Goal: Task Accomplishment & Management: Manage account settings

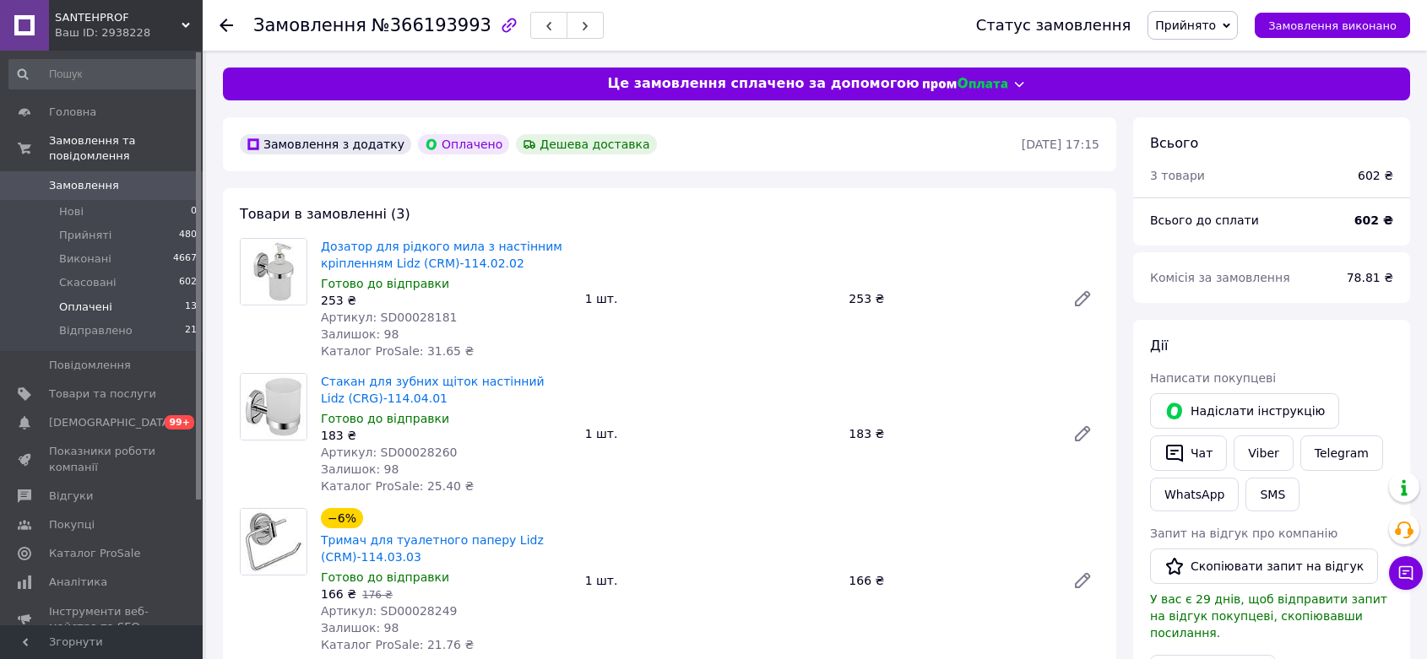
scroll to position [94, 0]
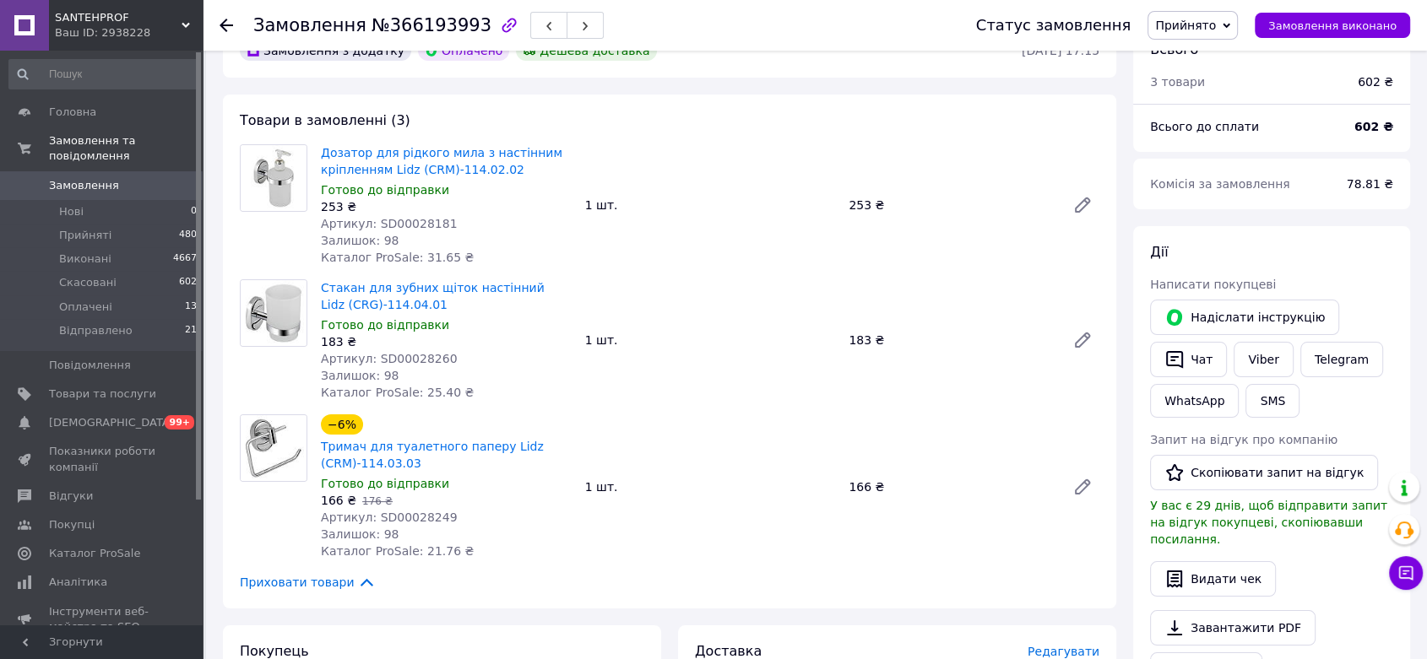
click at [95, 178] on span "Замовлення" at bounding box center [84, 185] width 70 height 15
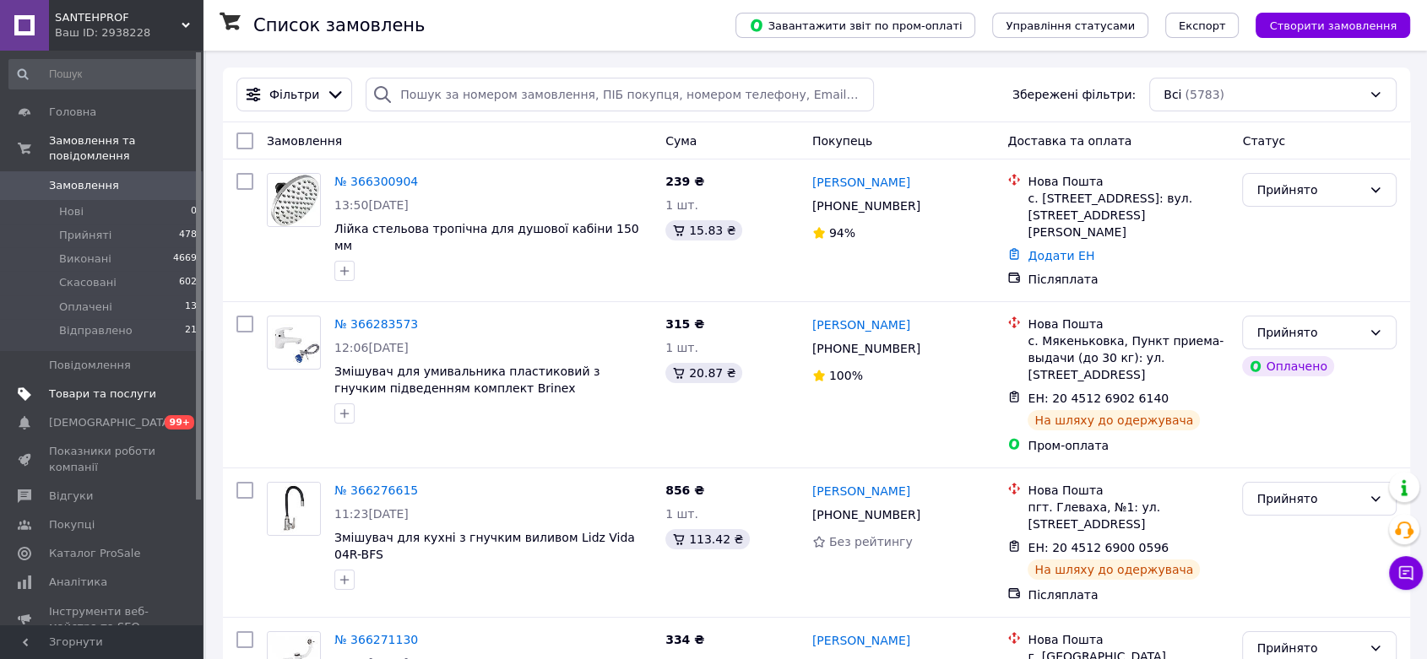
click at [106, 387] on span "Товари та послуги" at bounding box center [102, 394] width 107 height 15
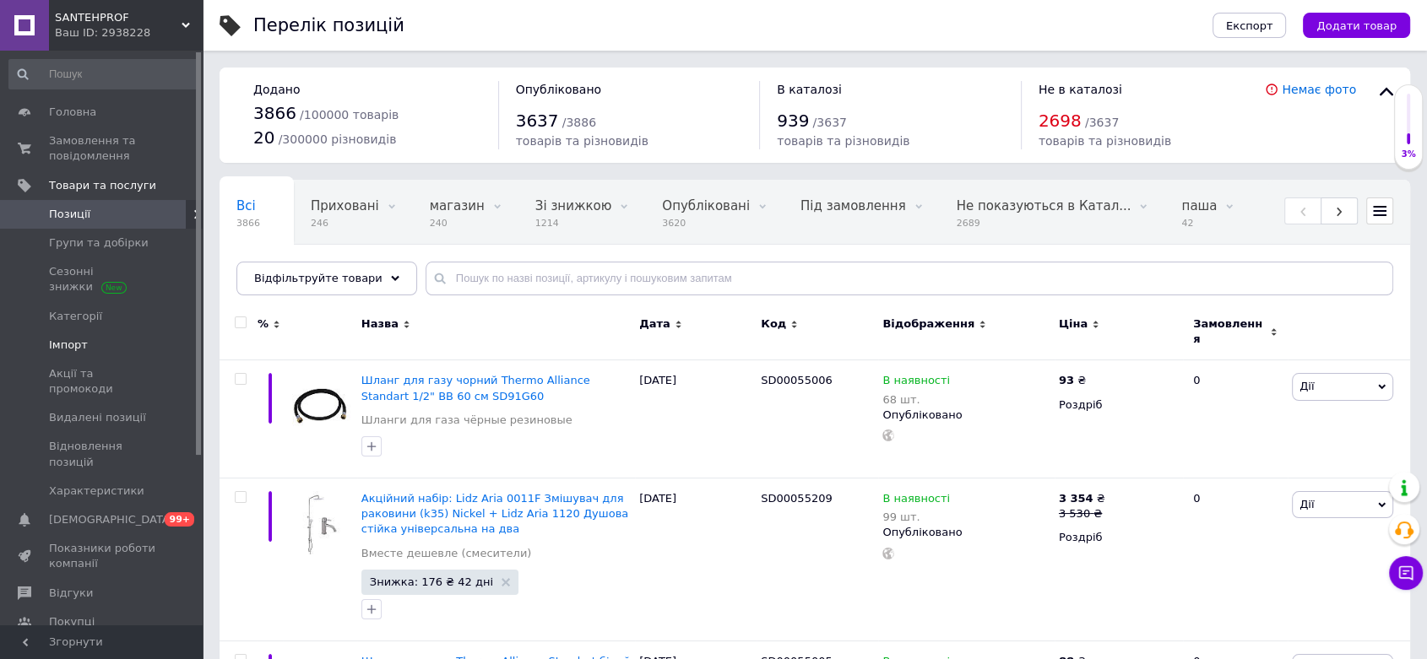
click at [89, 344] on span "Імпорт" at bounding box center [102, 345] width 107 height 15
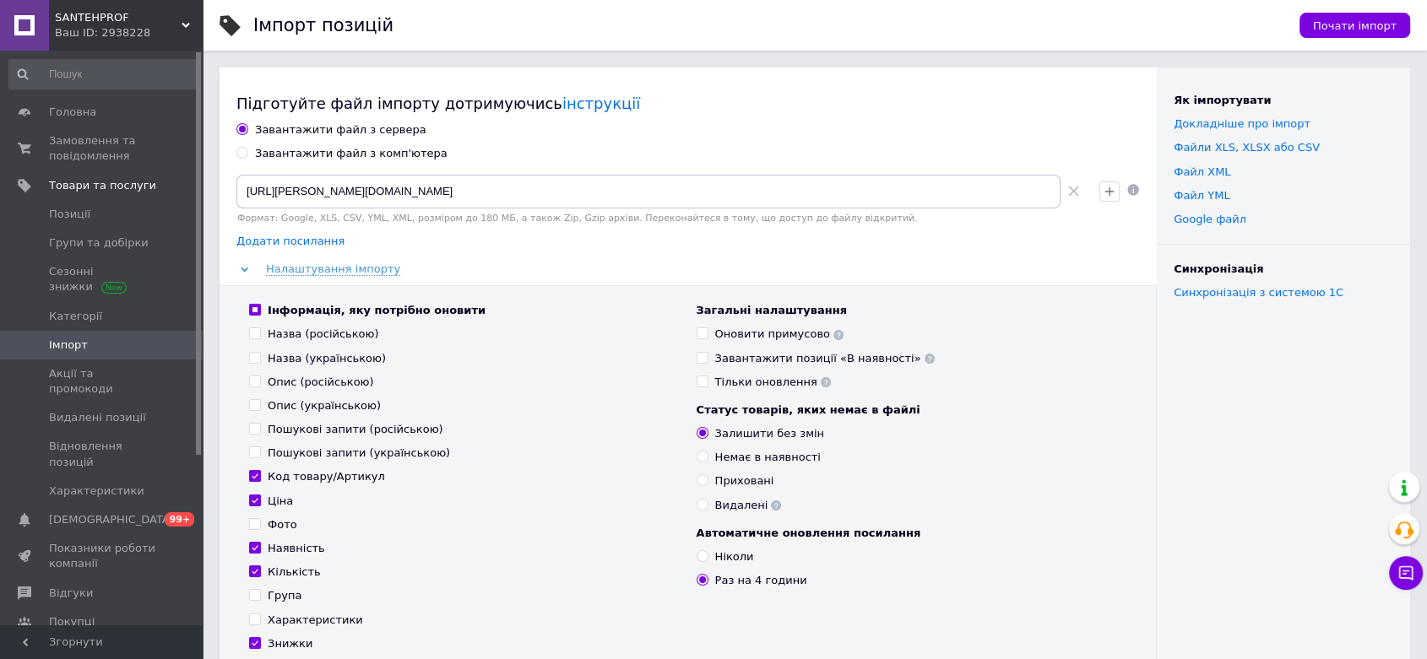
click at [285, 242] on span "Додати посилання" at bounding box center [290, 242] width 108 height 14
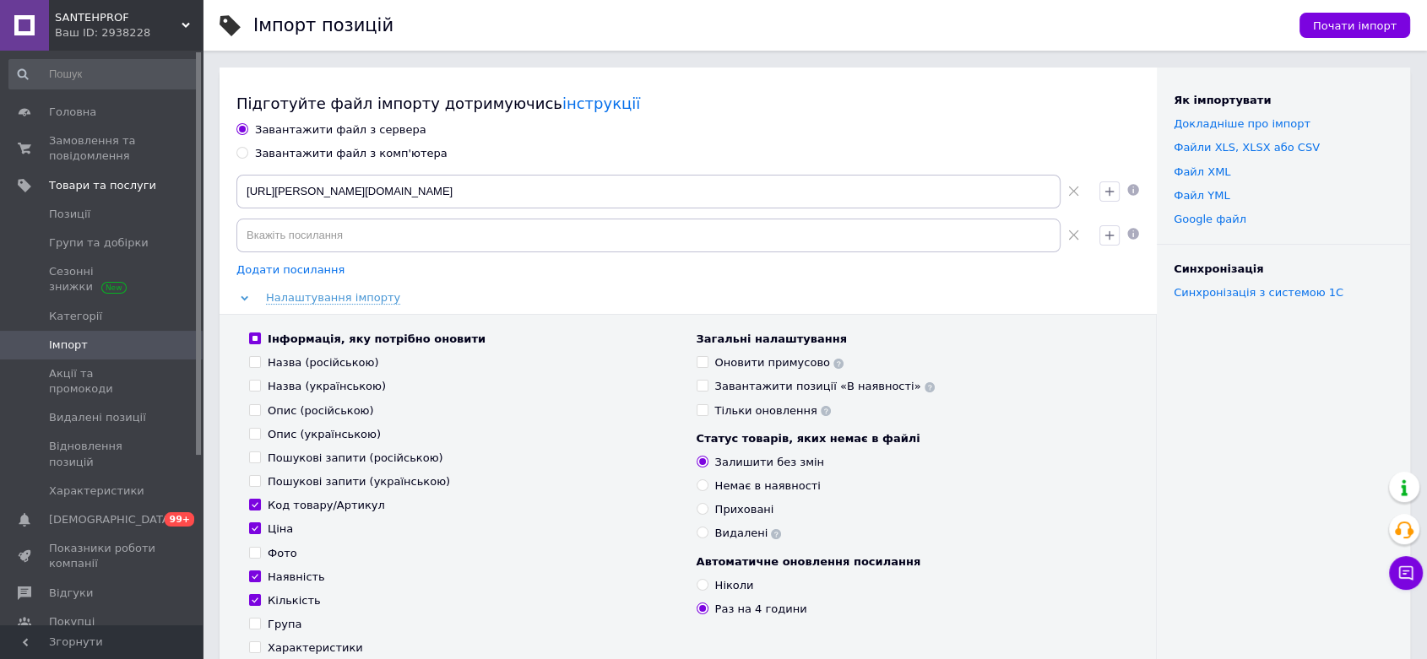
radio input "true"
click at [285, 236] on input at bounding box center [648, 236] width 824 height 34
paste input "[URL][DOMAIN_NAME][PERSON_NAME]"
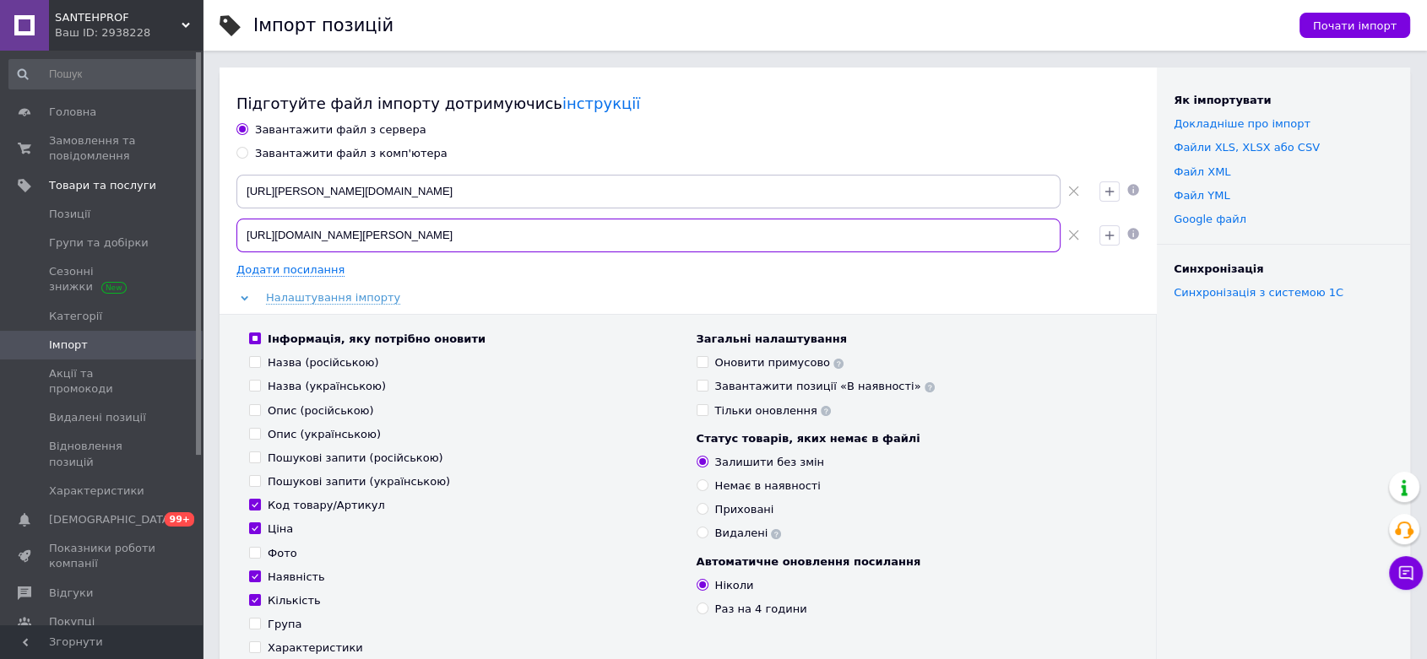
type input "[URL][DOMAIN_NAME][PERSON_NAME]"
drag, startPoint x: 239, startPoint y: 192, endPoint x: 726, endPoint y: 172, distance: 487.6
click at [726, 172] on div "[URL][PERSON_NAME][DOMAIN_NAME]" at bounding box center [661, 191] width 863 height 47
click at [1072, 190] on icon at bounding box center [1073, 191] width 11 height 11
type input "[URL][DOMAIN_NAME][PERSON_NAME]"
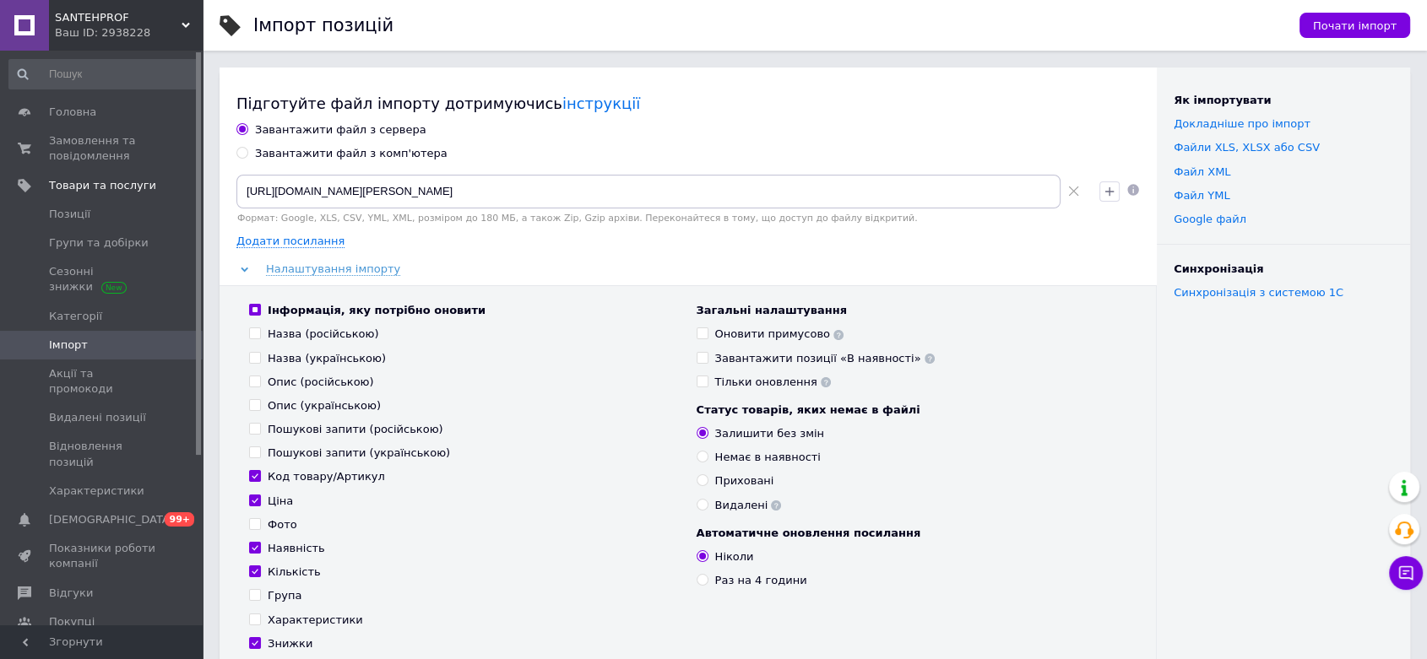
click at [255, 330] on input "Назва (російською)" at bounding box center [254, 333] width 11 height 11
checkbox input "true"
click at [257, 355] on input "Назва (українською)" at bounding box center [254, 357] width 11 height 11
checkbox input "false"
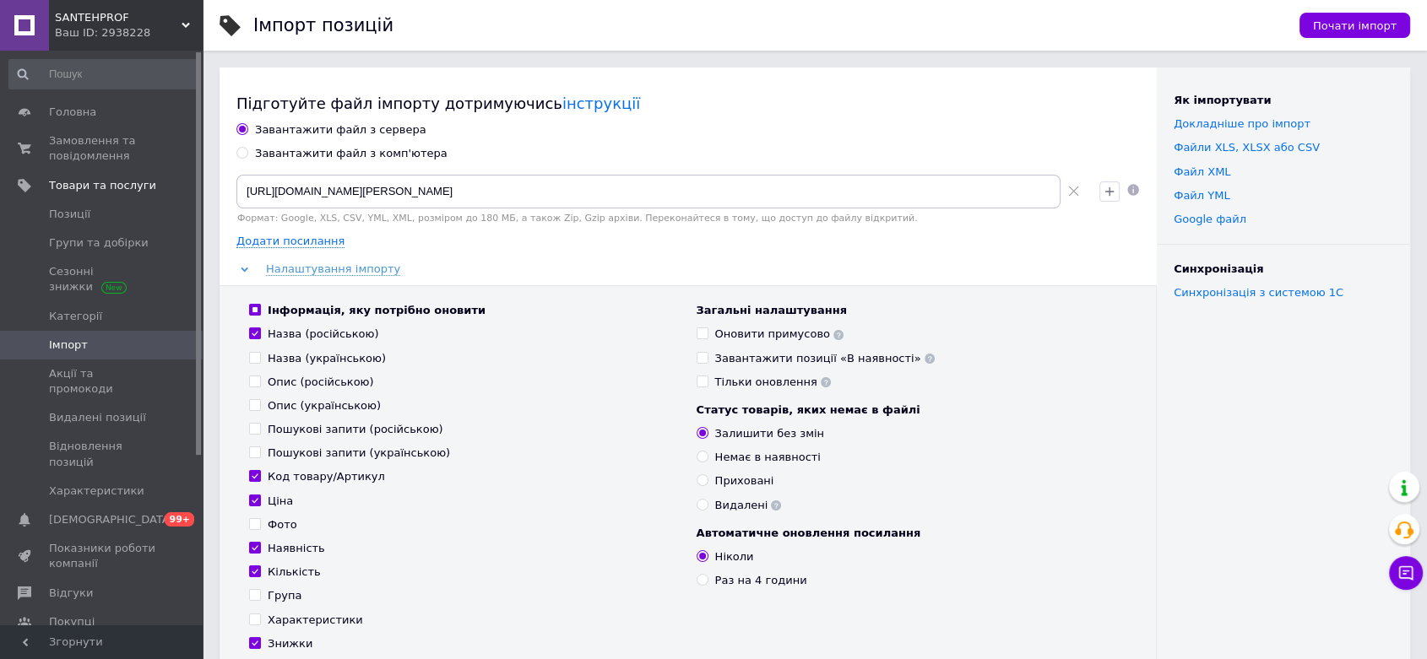
click at [250, 332] on input "Назва (російською)" at bounding box center [254, 333] width 11 height 11
checkbox input "false"
click at [1075, 190] on use at bounding box center [1073, 192] width 10 height 10
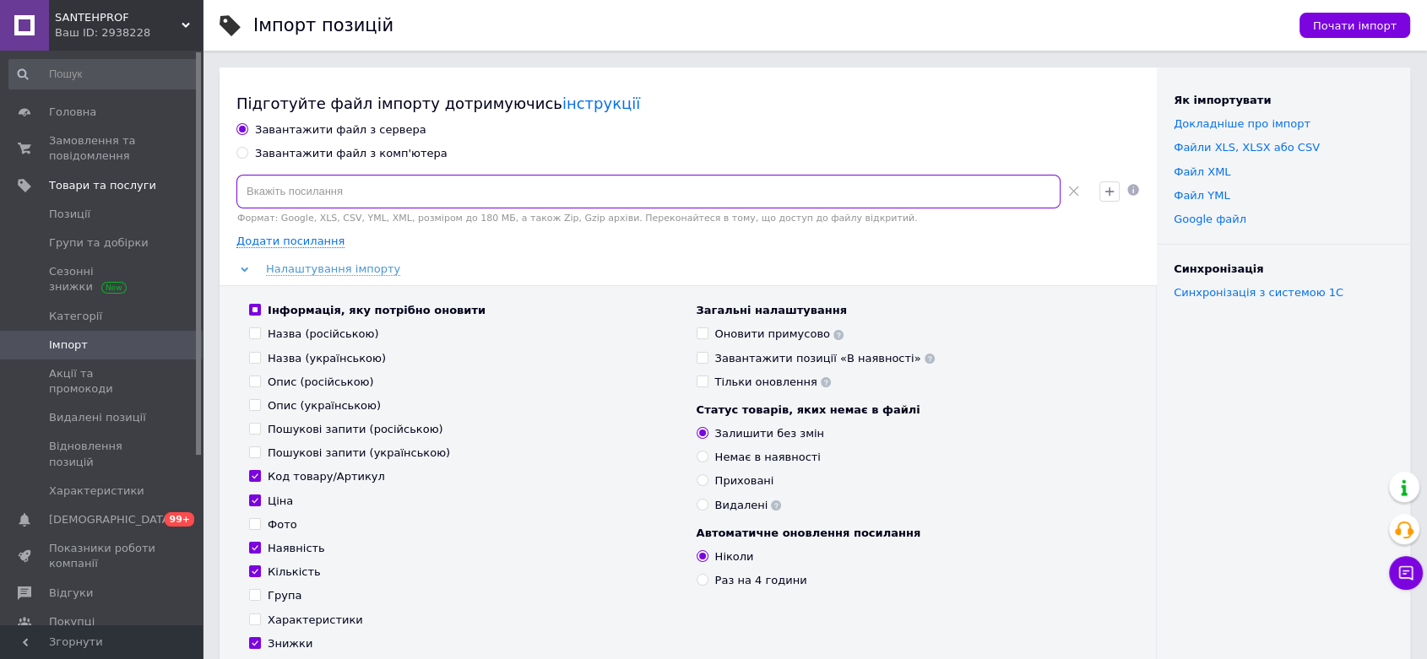
click at [271, 196] on input at bounding box center [648, 192] width 824 height 34
paste input "[URL][DOMAIN_NAME][PERSON_NAME]"
type input "[URL][DOMAIN_NAME][PERSON_NAME]"
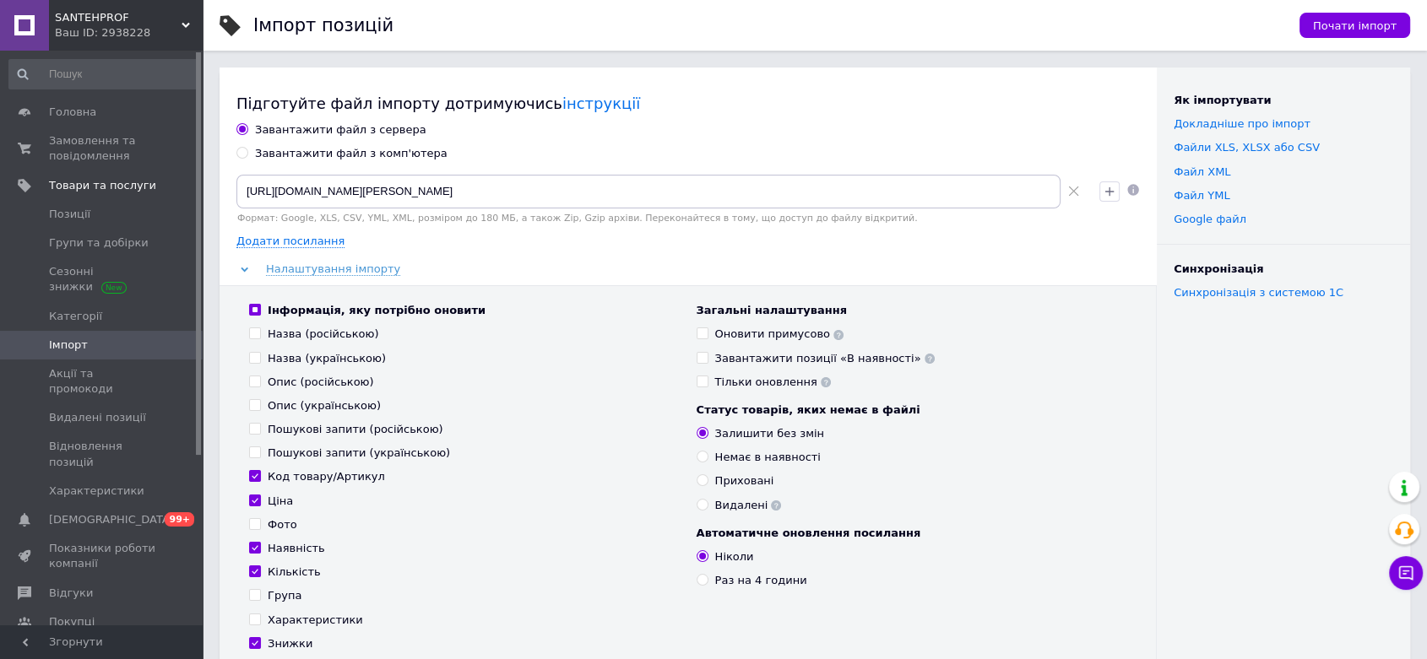
click at [254, 336] on input "Назва (російською)" at bounding box center [254, 333] width 11 height 11
checkbox input "true"
click at [255, 358] on input "Назва (українською)" at bounding box center [254, 357] width 11 height 11
checkbox input "true"
click at [256, 380] on input "Опис (російською)" at bounding box center [254, 381] width 11 height 11
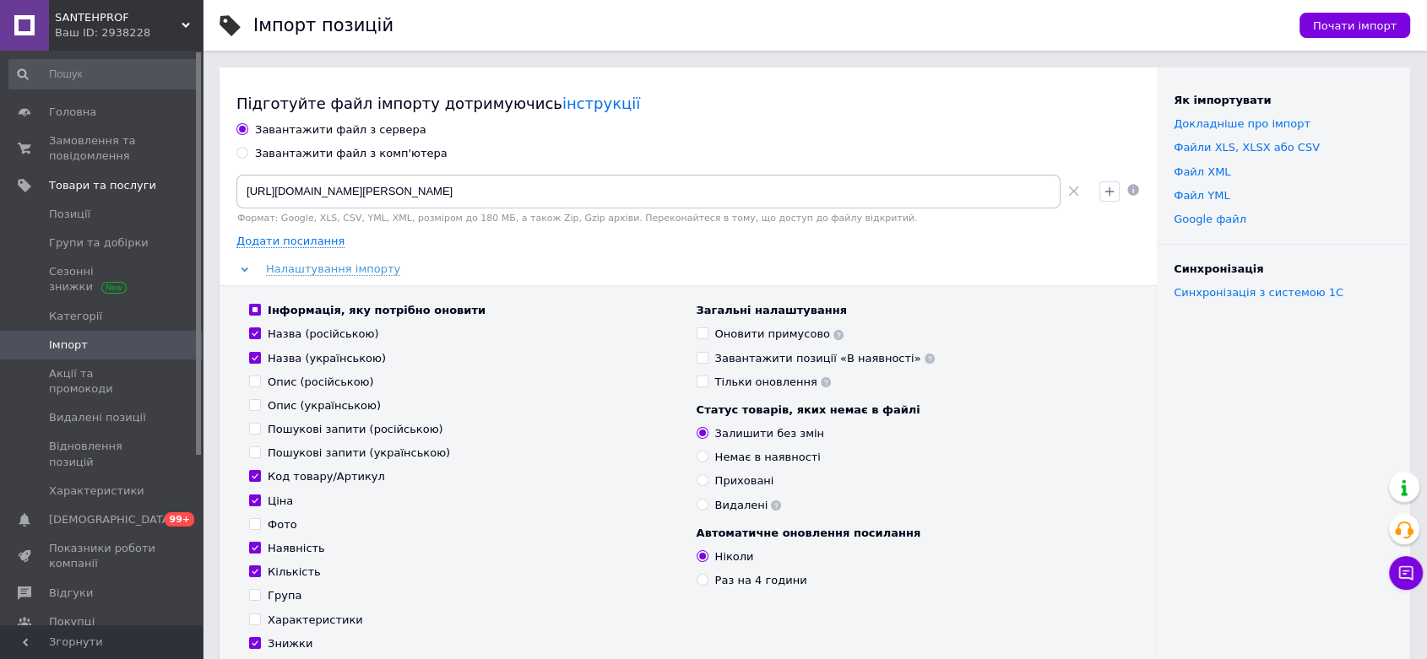
checkbox input "true"
click at [256, 407] on input "Опис (українською)" at bounding box center [254, 404] width 11 height 11
checkbox input "true"
click at [252, 426] on input "Пошукові запити (російською)" at bounding box center [254, 428] width 11 height 11
checkbox input "true"
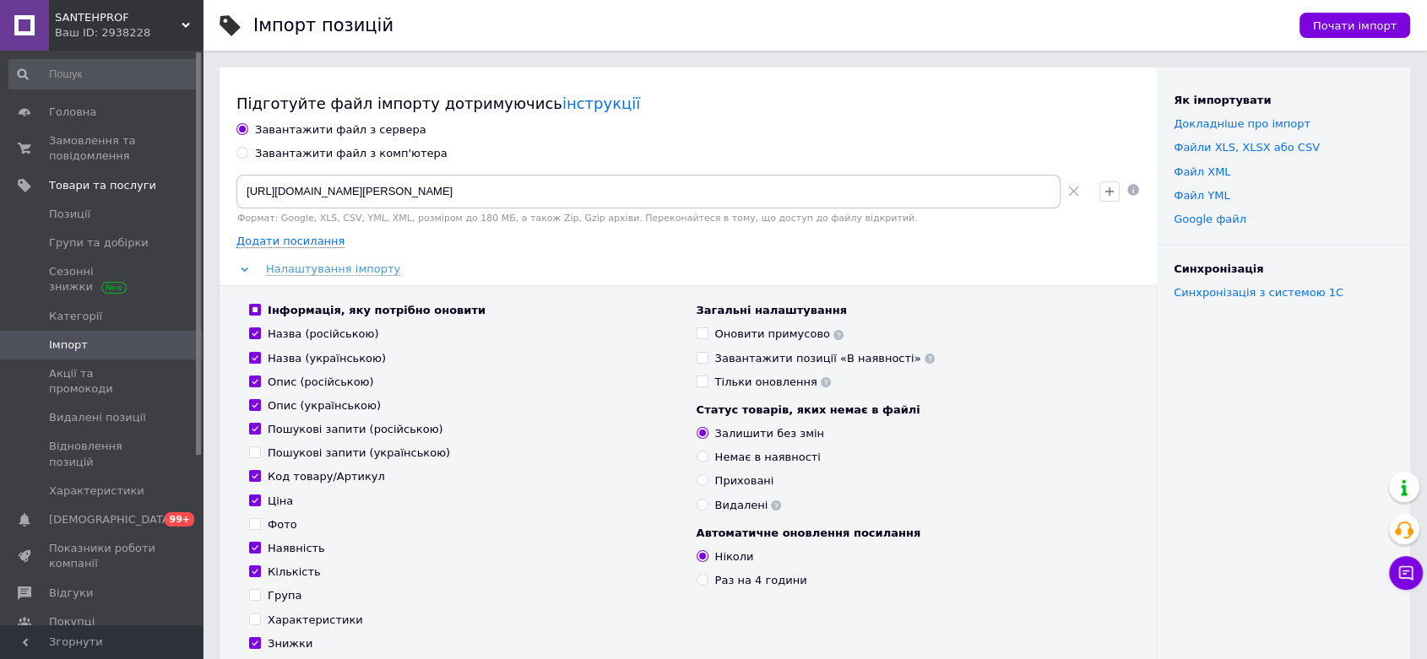
click at [250, 455] on input "Пошукові запити (українською)" at bounding box center [254, 452] width 11 height 11
checkbox input "true"
click at [252, 525] on input "Фото" at bounding box center [254, 523] width 11 height 11
checkbox input "true"
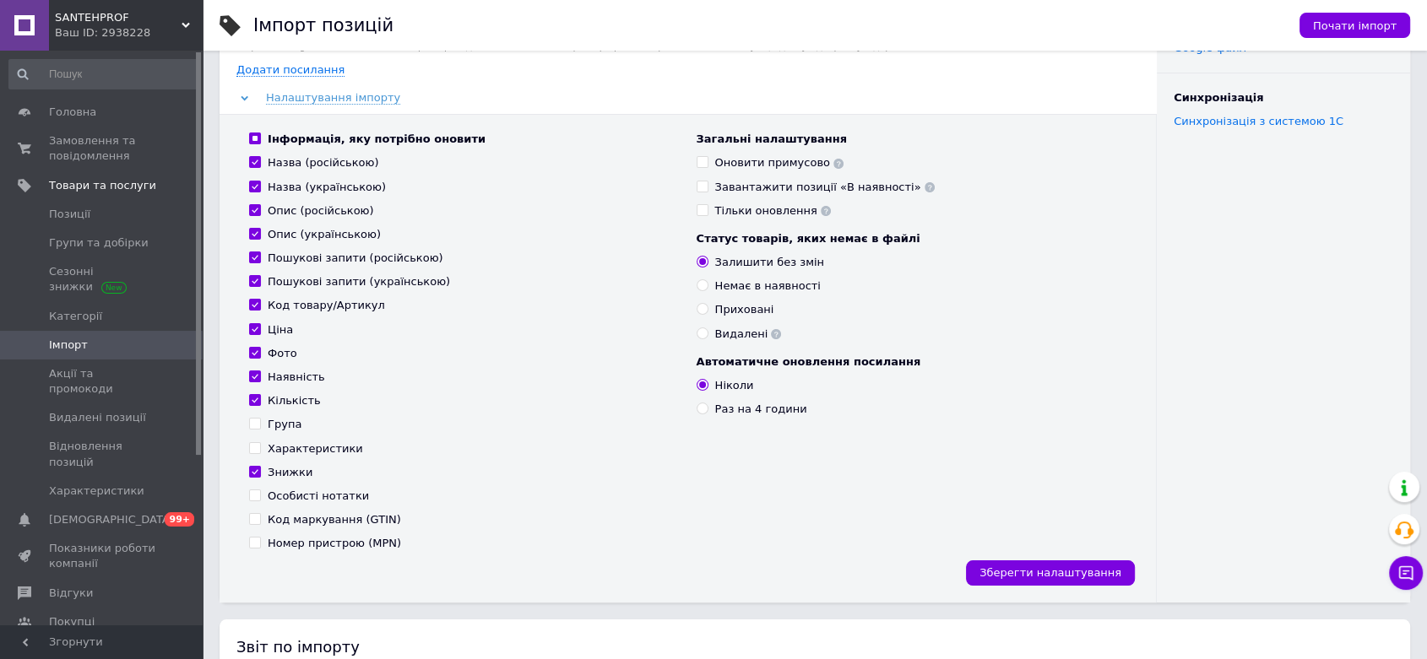
scroll to position [187, 0]
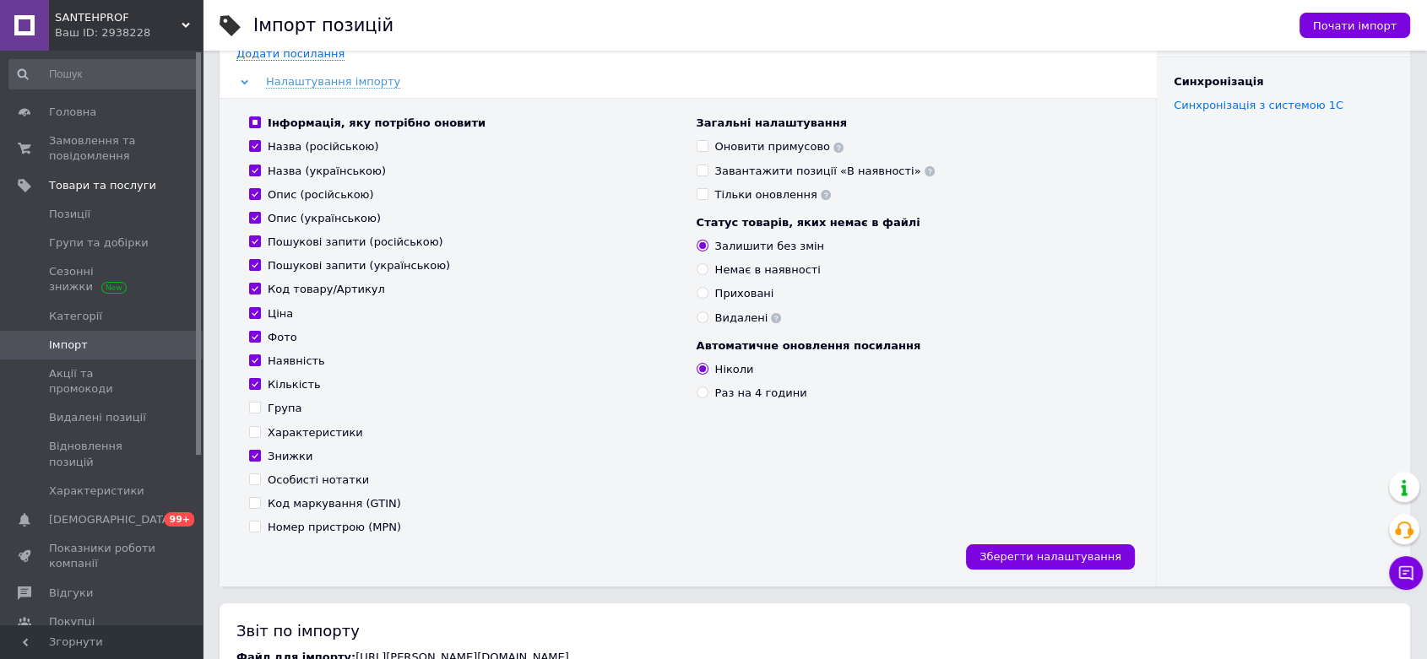
click at [256, 430] on input "Характеристики" at bounding box center [254, 431] width 11 height 11
checkbox input "true"
click at [1358, 35] on button "Почати імпорт" at bounding box center [1354, 25] width 111 height 25
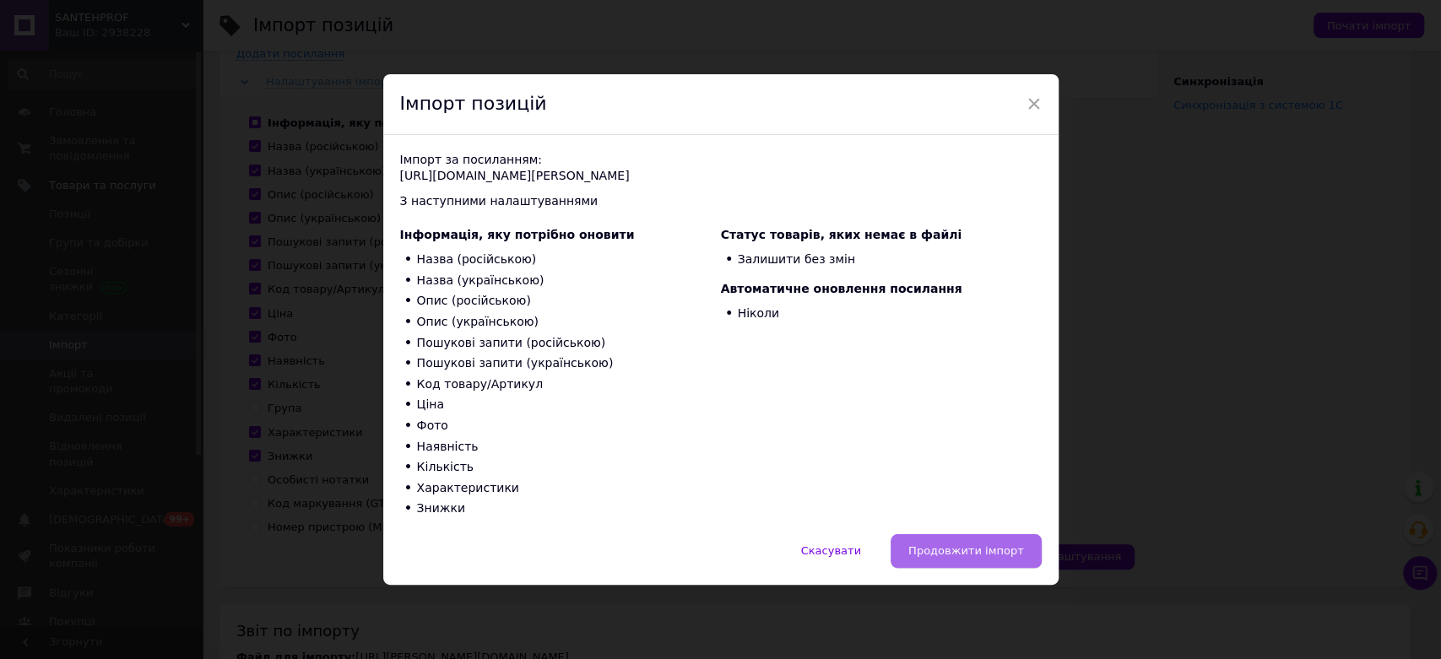
click at [999, 555] on span "Продовжити імпорт" at bounding box center [966, 551] width 116 height 13
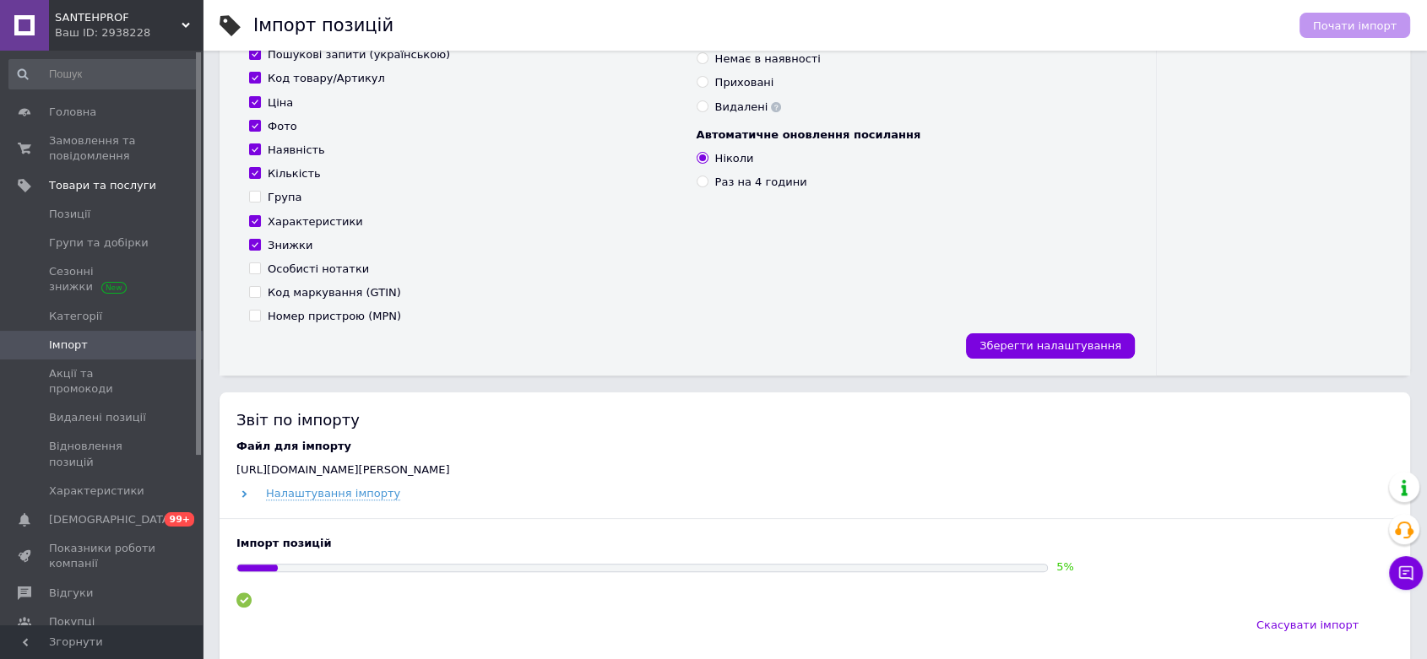
scroll to position [562, 0]
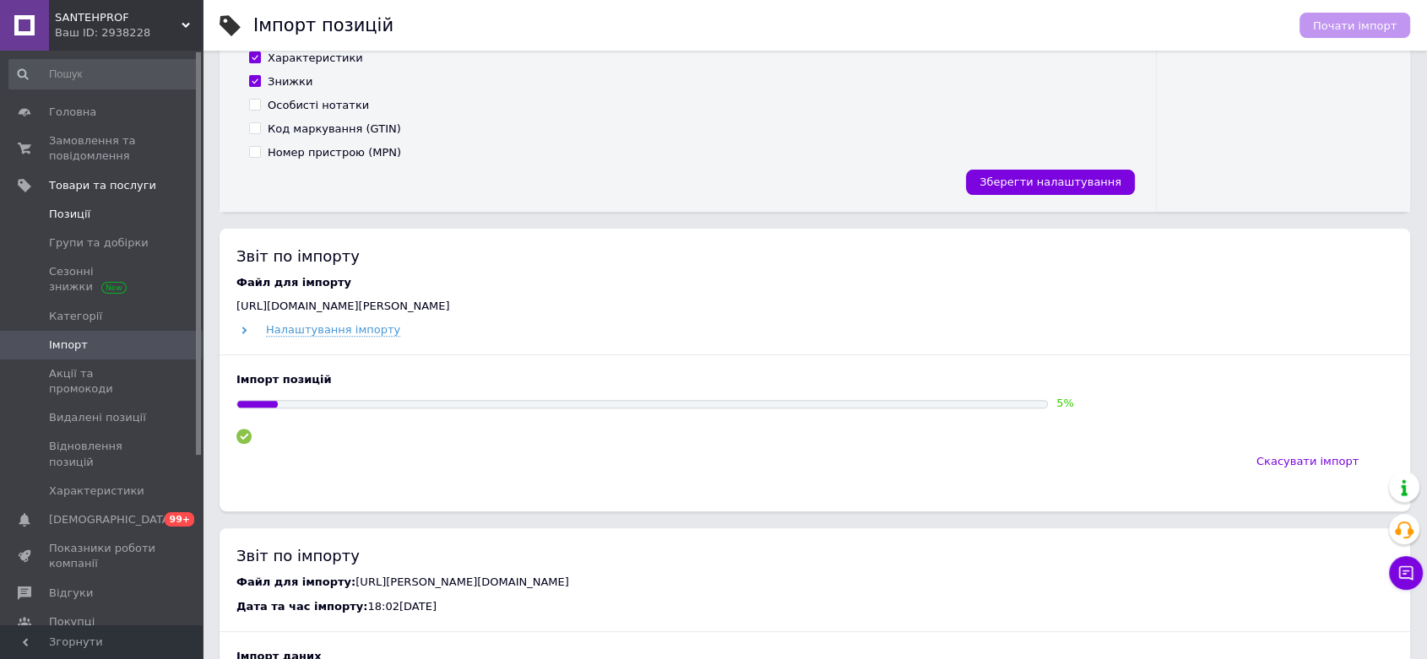
click at [84, 209] on span "Позиції" at bounding box center [69, 214] width 41 height 15
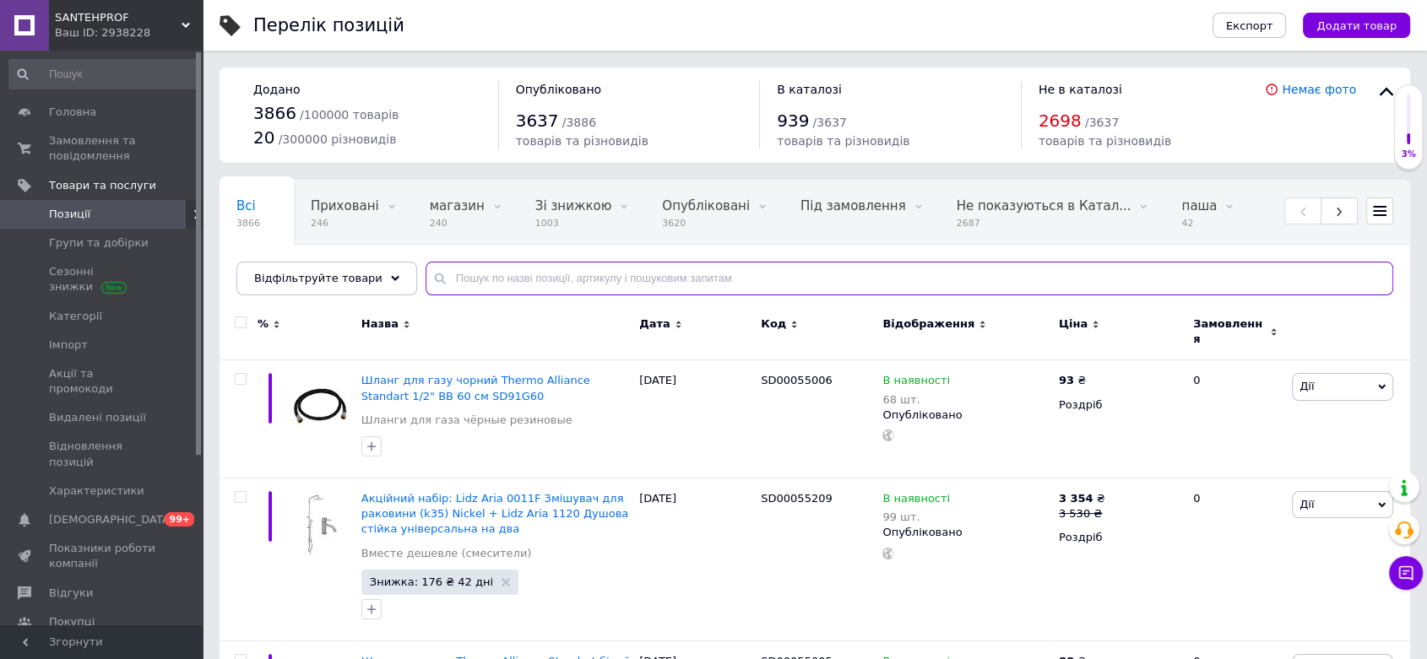
click at [509, 268] on input "text" at bounding box center [910, 279] width 968 height 34
type input "фен"
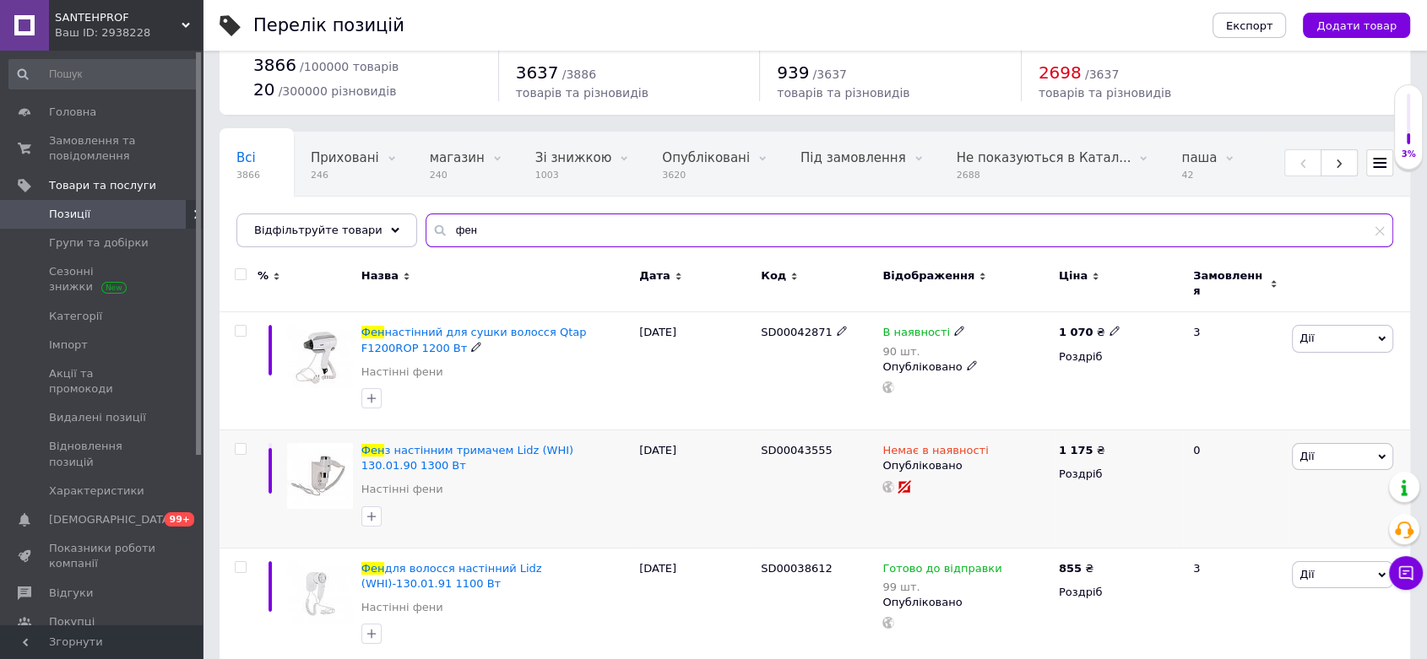
scroll to position [94, 0]
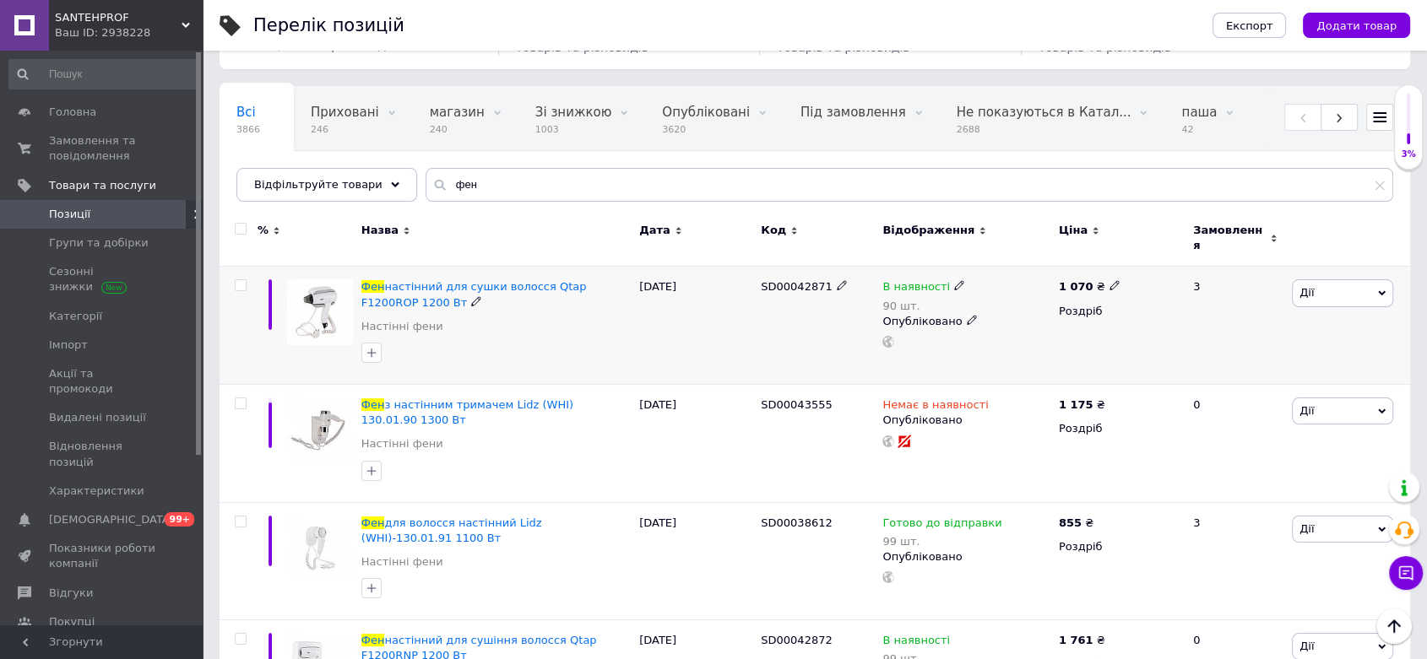
click at [954, 280] on icon at bounding box center [959, 285] width 10 height 10
click at [1018, 298] on li "Немає в наявності" at bounding box center [1051, 310] width 160 height 24
click at [1014, 333] on input "90" at bounding box center [1034, 340] width 128 height 34
type input "9"
click at [811, 345] on div "SD00042871" at bounding box center [817, 326] width 122 height 118
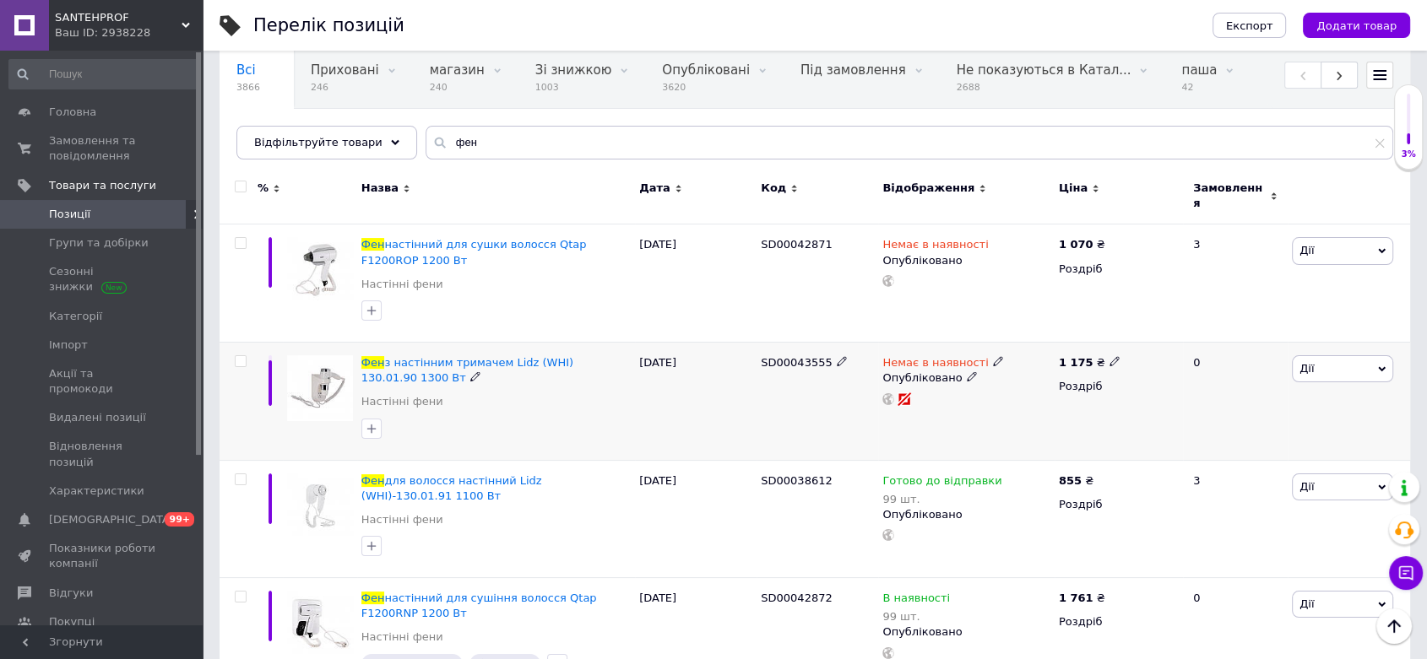
scroll to position [177, 0]
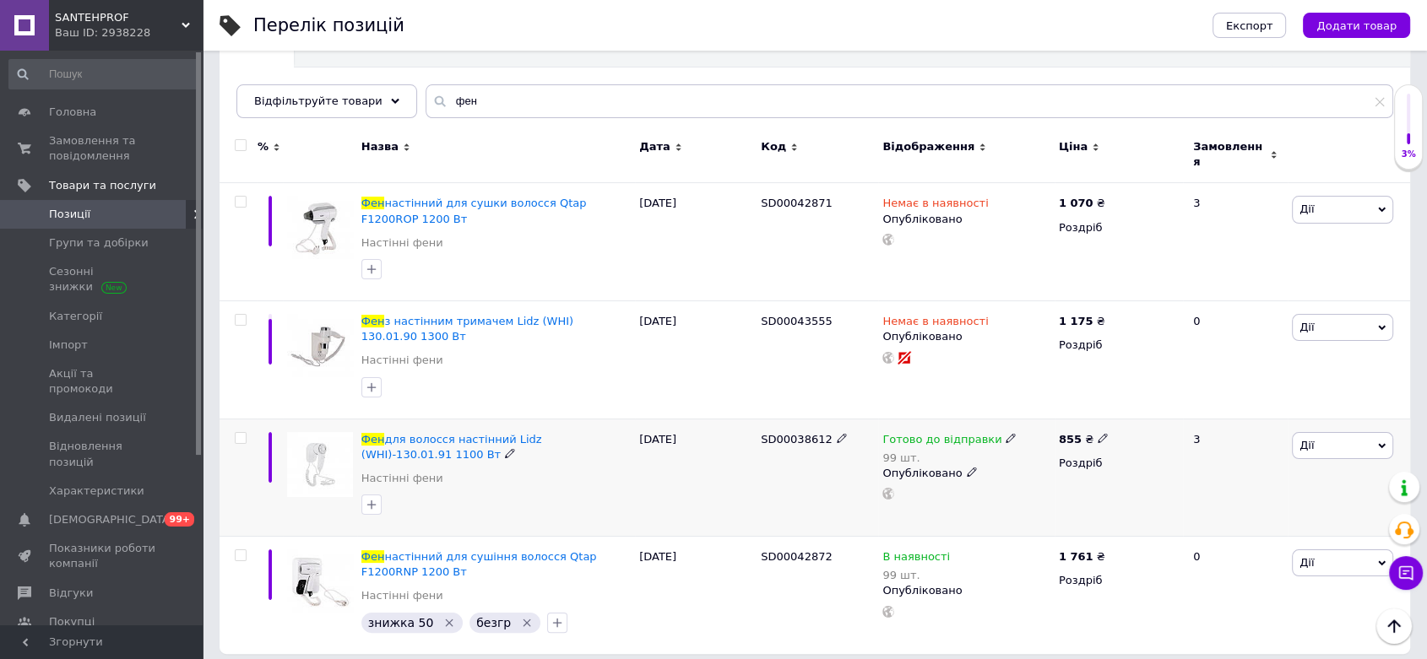
click at [1006, 433] on icon at bounding box center [1011, 438] width 10 height 10
click at [1045, 489] on li "Немає в наявності" at bounding box center [1097, 501] width 160 height 24
click at [1057, 488] on input "99" at bounding box center [1080, 492] width 128 height 34
type input "9"
click at [986, 512] on div "Готово до відправки 99 шт. Наявність Немає в наявності В наявності Під замовлен…" at bounding box center [966, 478] width 176 height 118
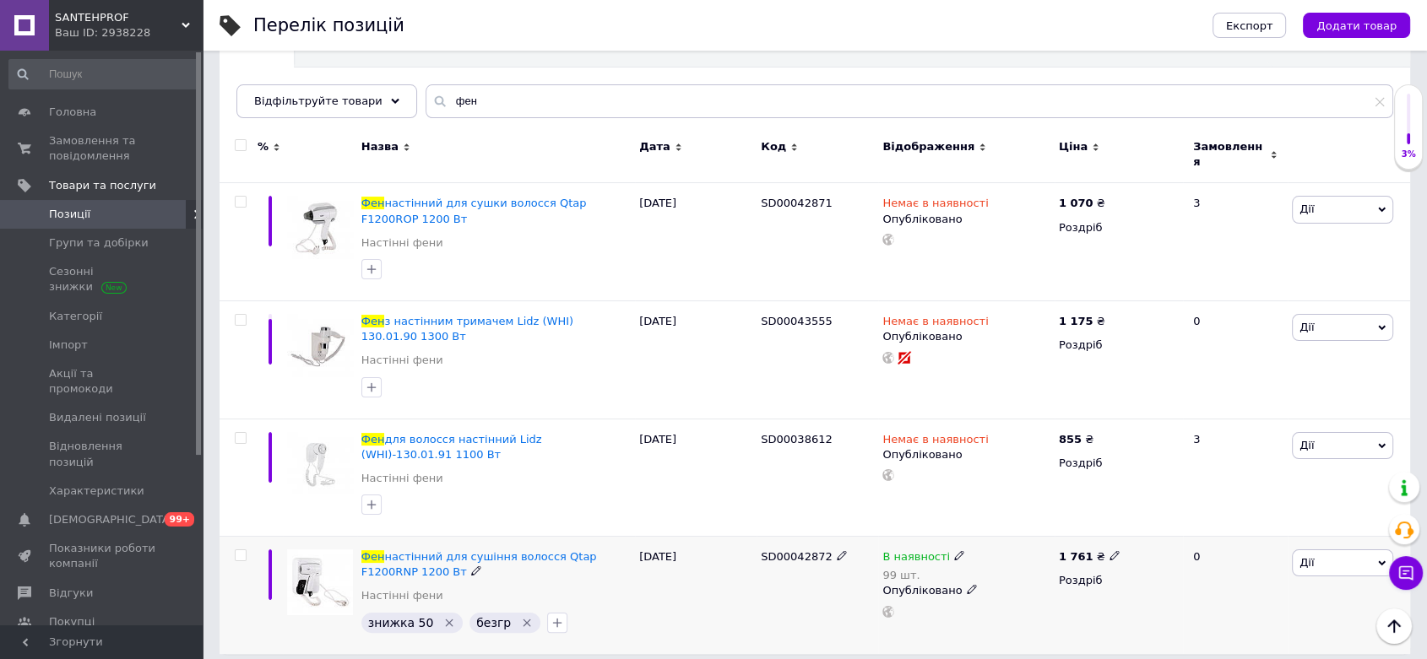
click at [954, 550] on icon at bounding box center [959, 555] width 10 height 10
click at [1031, 567] on li "Немає в наявності" at bounding box center [1051, 579] width 160 height 24
click at [1006, 599] on input "99" at bounding box center [1034, 611] width 128 height 34
type input "9"
click at [854, 577] on div "SD00042872" at bounding box center [817, 595] width 122 height 117
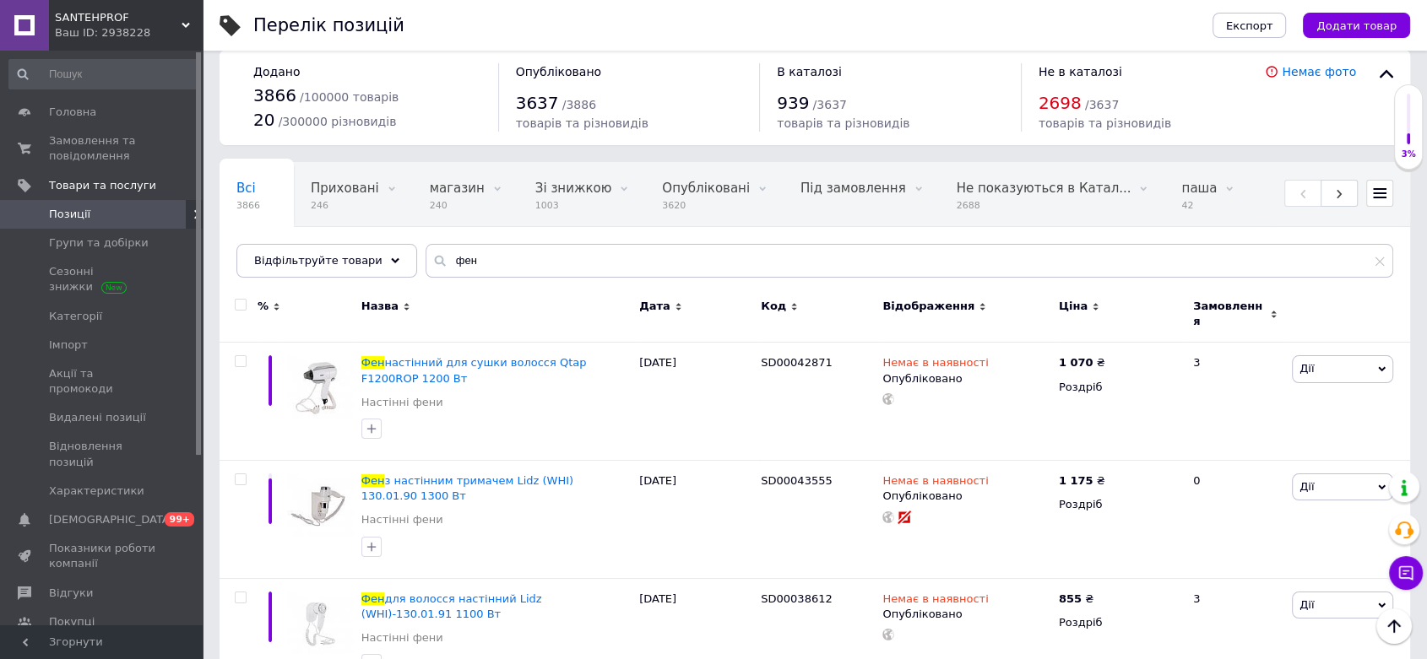
scroll to position [0, 0]
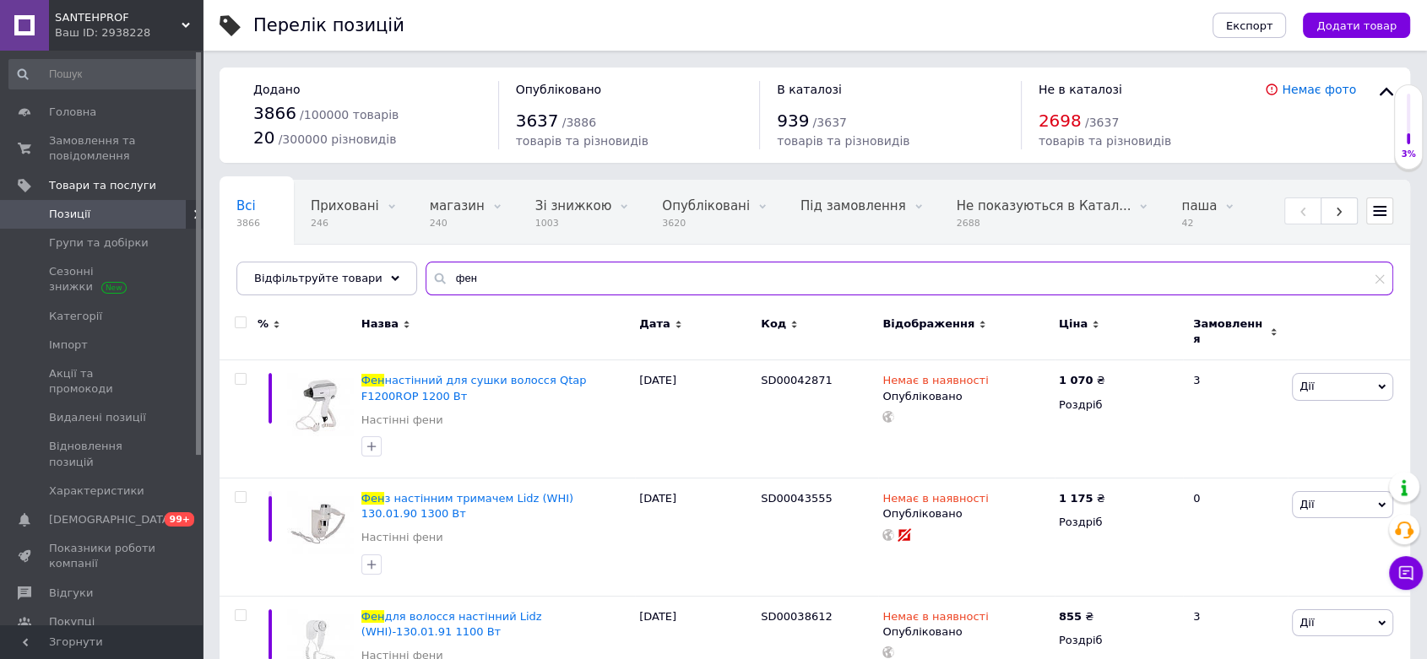
click at [507, 277] on input "фен" at bounding box center [910, 279] width 968 height 34
type input "ф"
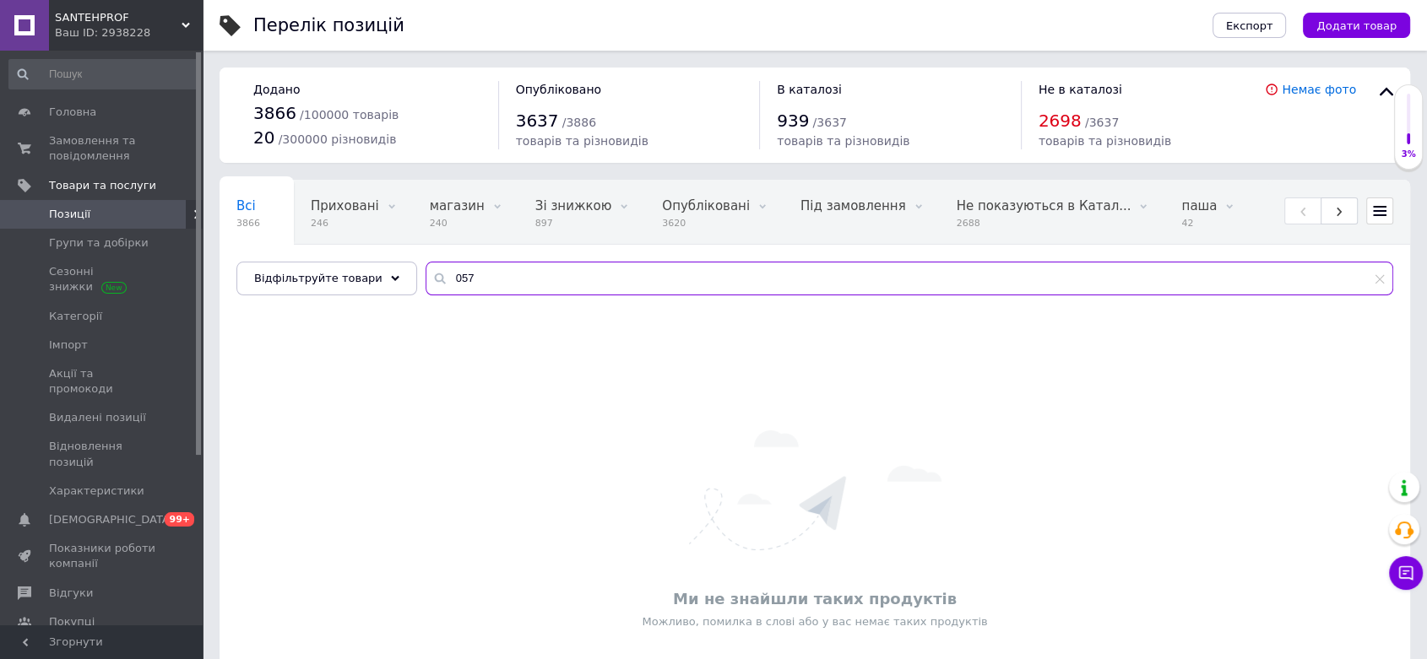
type input "057"
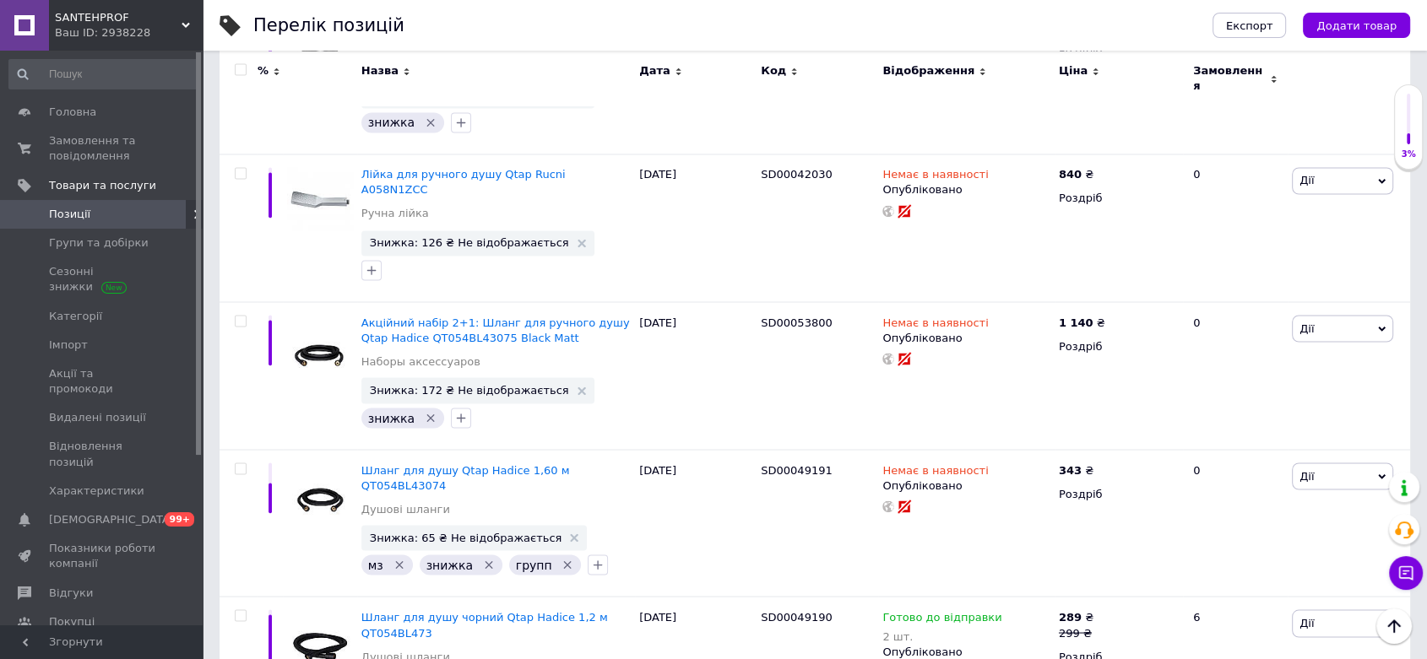
scroll to position [9740, 0]
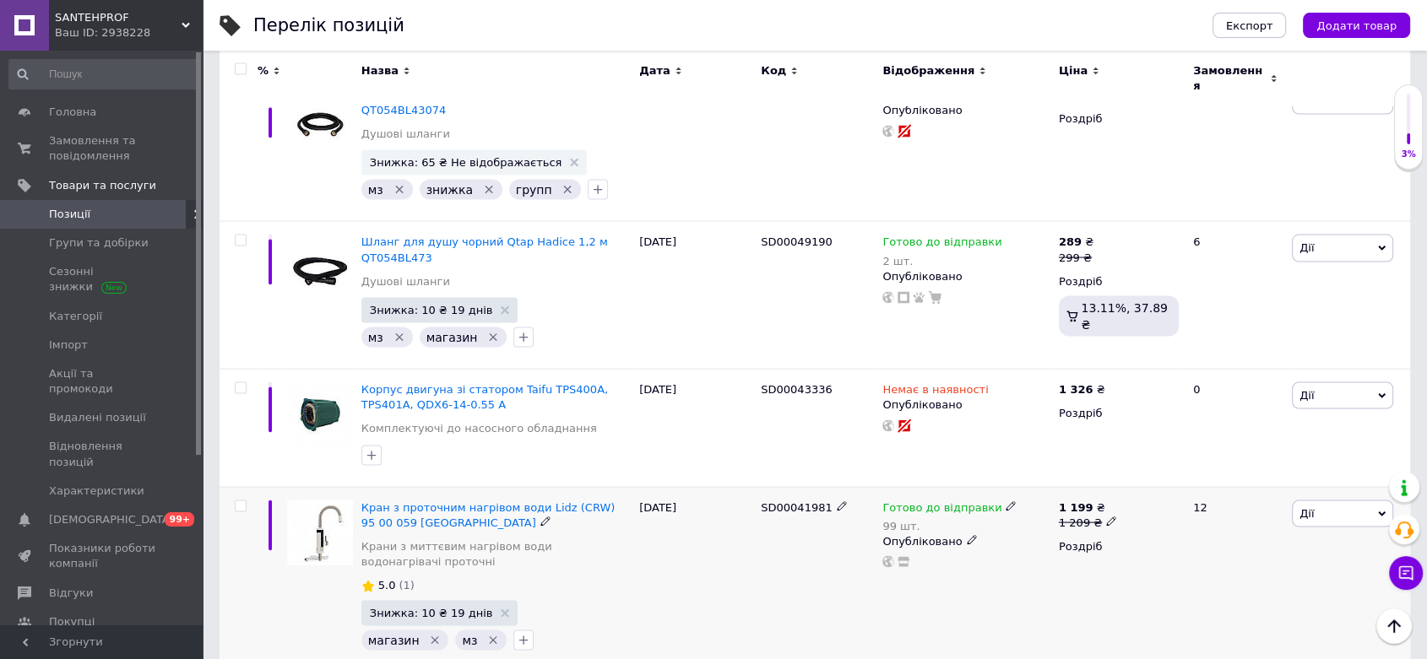
click at [1006, 501] on icon at bounding box center [1011, 506] width 10 height 10
click at [1058, 557] on li "Немає в наявності" at bounding box center [1097, 569] width 160 height 24
click at [1061, 544] on input "99" at bounding box center [1080, 561] width 128 height 34
type input "9"
click at [974, 487] on div "Готово до відправки 99 шт. Наявність Немає в наявності В наявності Під замовлен…" at bounding box center [966, 580] width 176 height 186
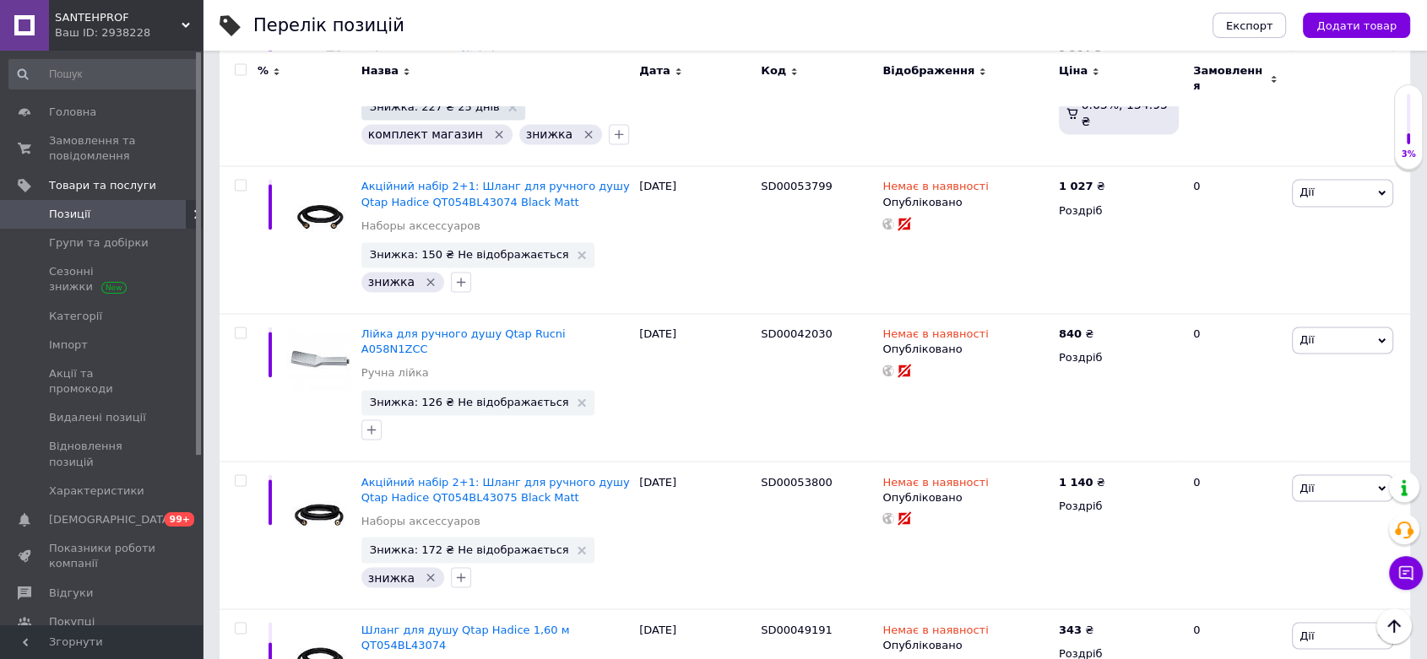
scroll to position [9459, 0]
